Goal: Find specific page/section: Find specific page/section

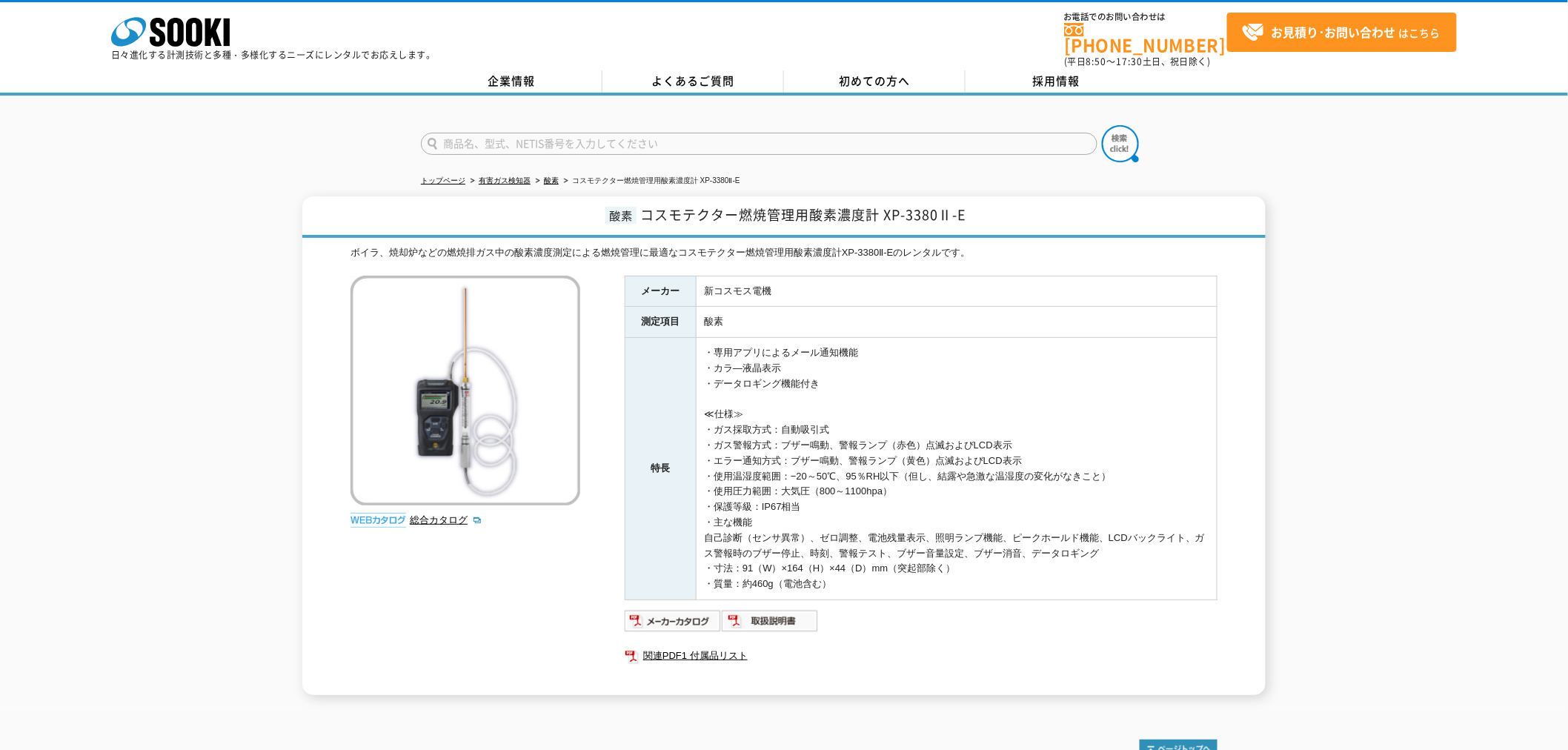
drag, startPoint x: 0, startPoint y: 0, endPoint x: 508, endPoint y: 142, distance: 527.5
click at [508, 143] on input "text" at bounding box center [759, 144] width 676 height 22
type input "4373"
click at [1102, 125] on button at bounding box center [1120, 143] width 37 height 37
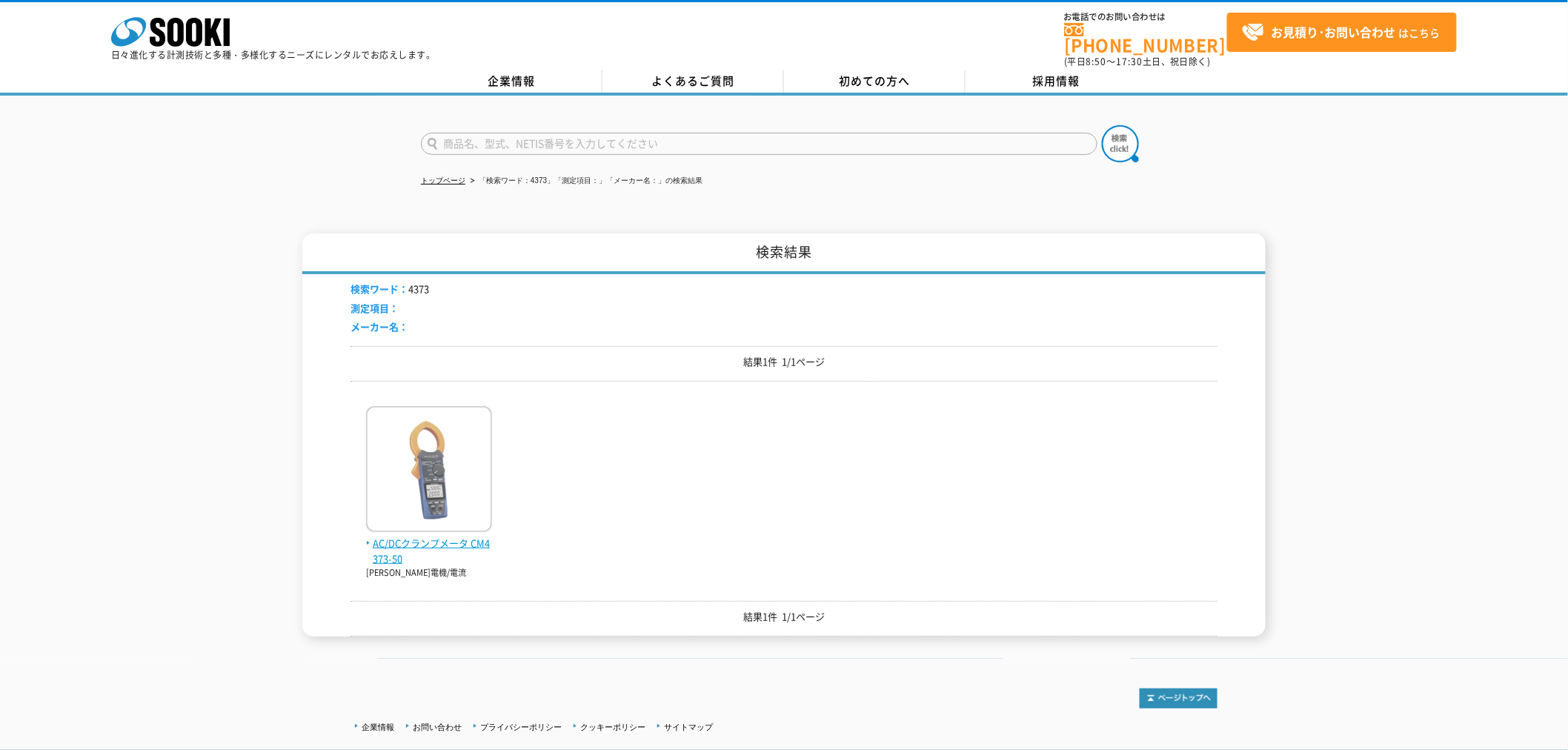
click at [430, 536] on span "AC/DCクランプメータ CM4373-50" at bounding box center [429, 551] width 126 height 31
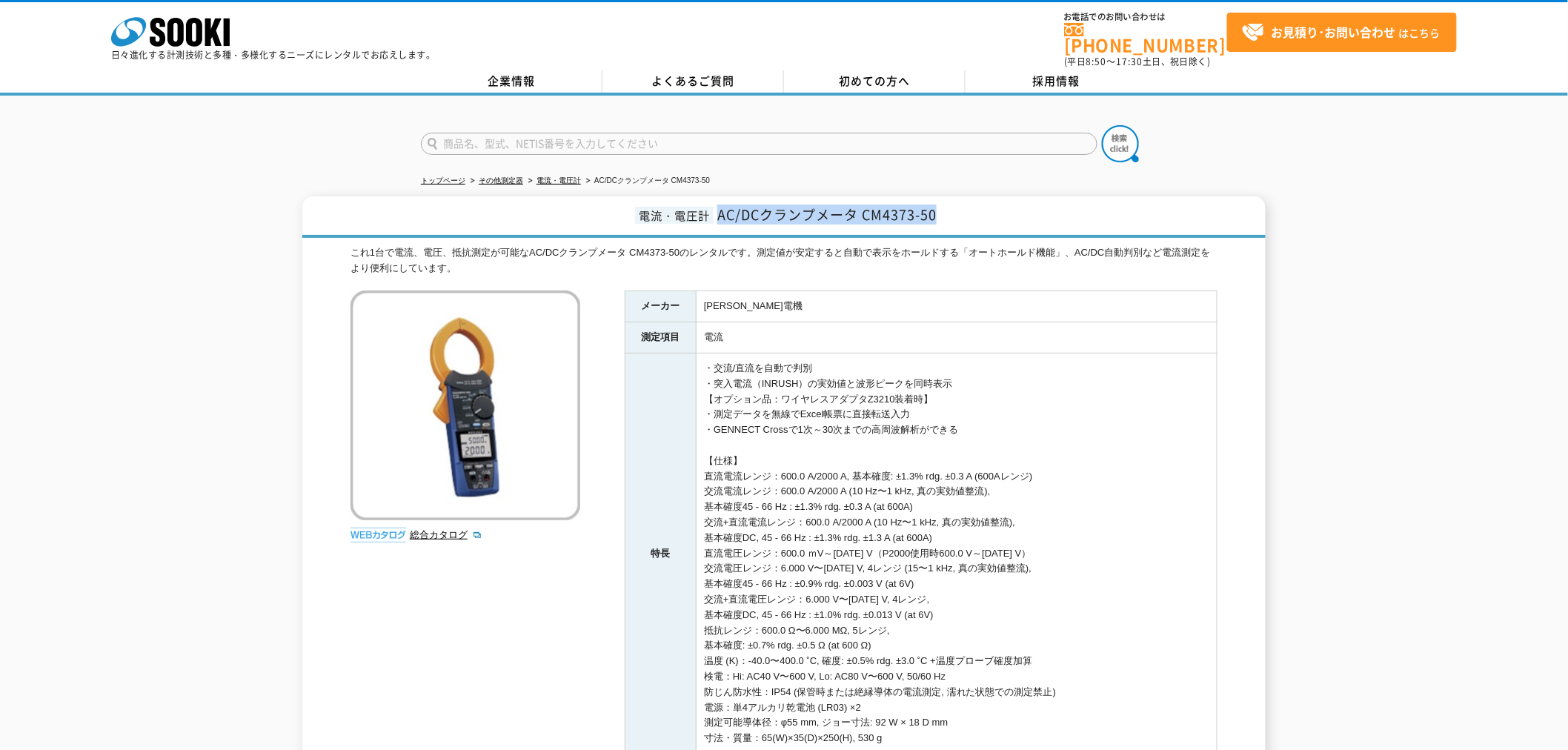
drag, startPoint x: 780, startPoint y: 204, endPoint x: 942, endPoint y: 204, distance: 162.0
click at [942, 204] on h1 "電流・電圧計 AC/DCクランプメータ CM4373-50" at bounding box center [783, 217] width 963 height 41
copy span "AC/DCクランプメータ CM4373-50"
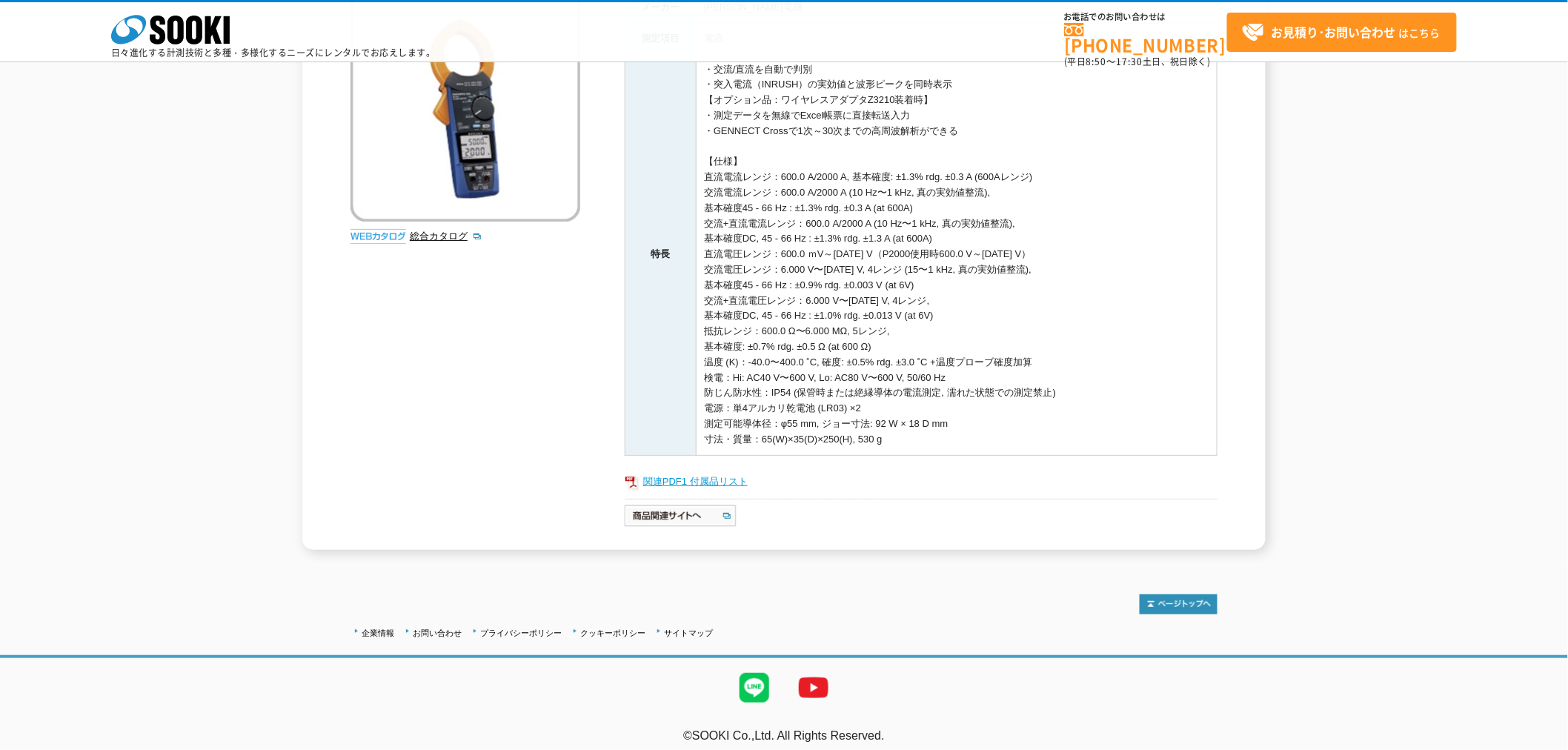
click at [693, 476] on link "関連PDF1 付属品リスト" at bounding box center [921, 481] width 592 height 19
